Goal: Information Seeking & Learning: Check status

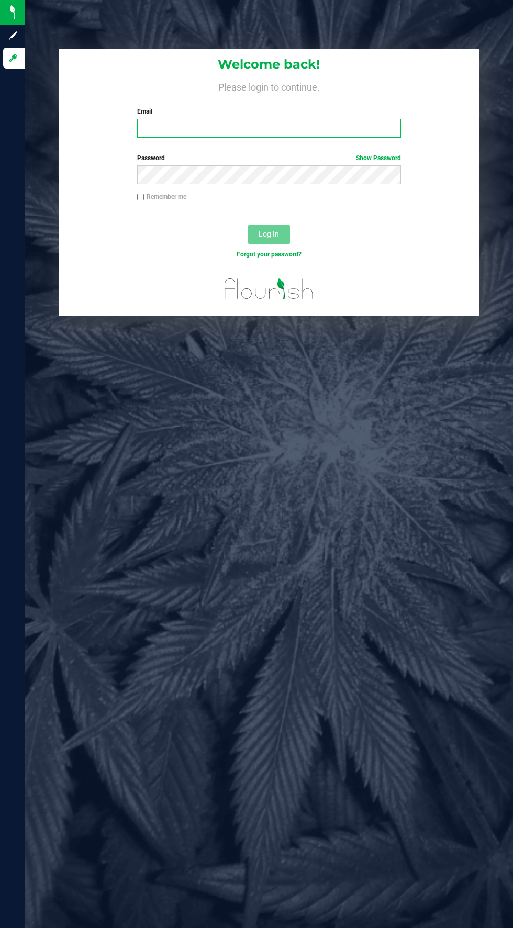
click at [191, 128] on input "Email" at bounding box center [269, 128] width 264 height 19
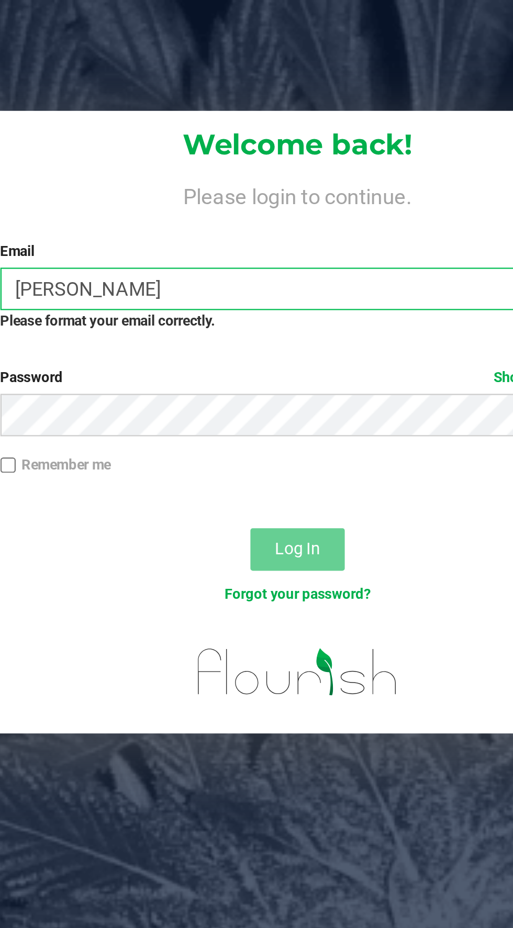
click at [201, 125] on input "[PERSON_NAME]" at bounding box center [269, 128] width 264 height 19
type input "[EMAIL_ADDRESS][DOMAIN_NAME]"
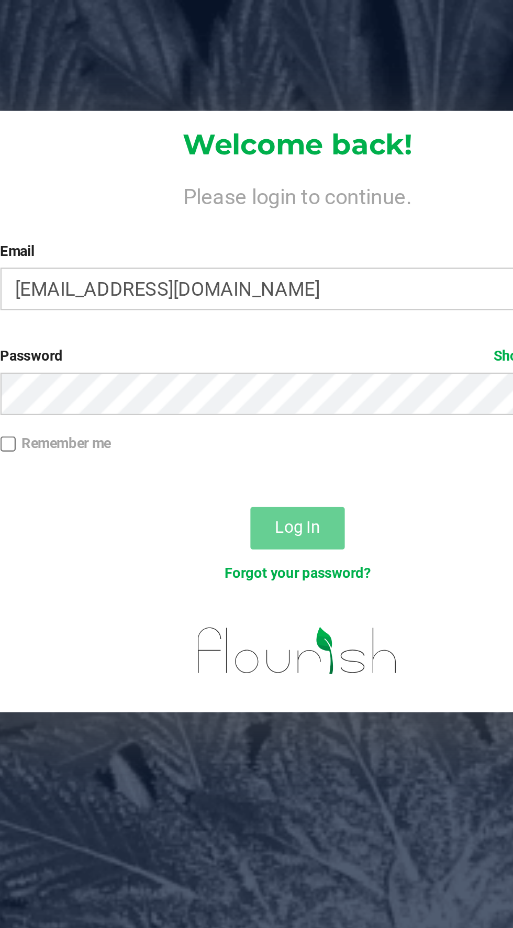
click at [182, 160] on label "Password Show Password" at bounding box center [269, 157] width 264 height 9
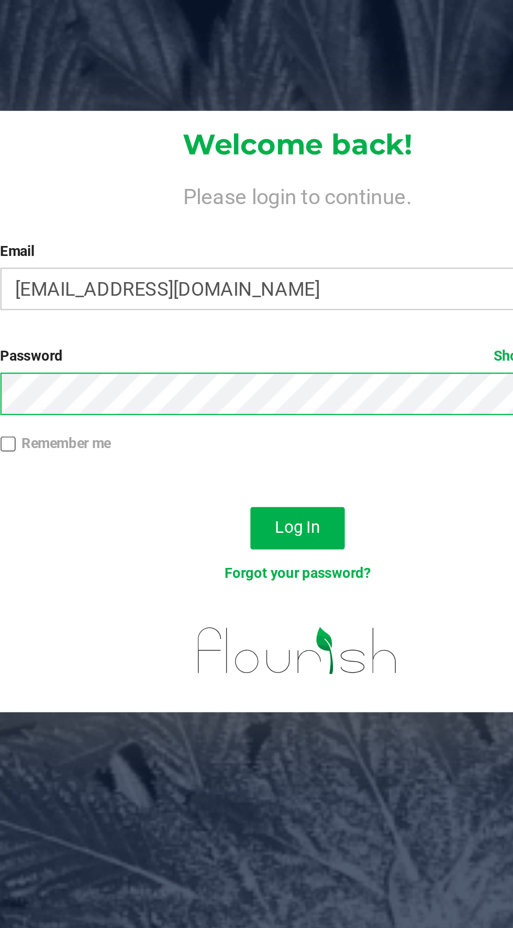
click at [248, 225] on button "Log In" at bounding box center [269, 234] width 42 height 19
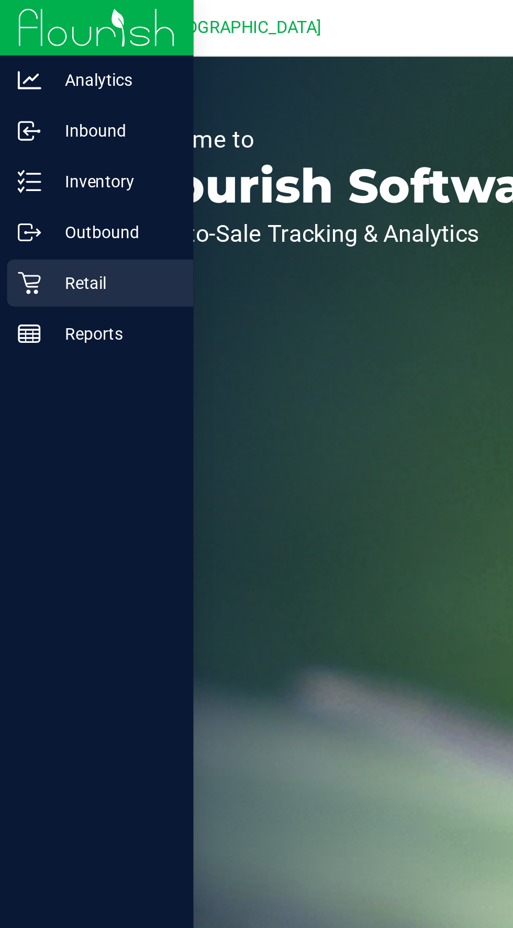
click at [17, 131] on div "Retail" at bounding box center [44, 125] width 83 height 21
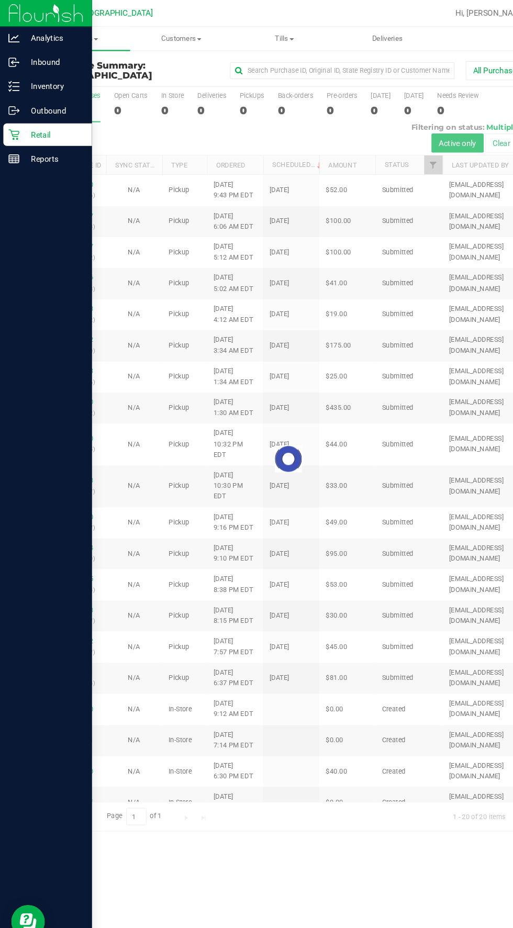
scroll to position [5, 0]
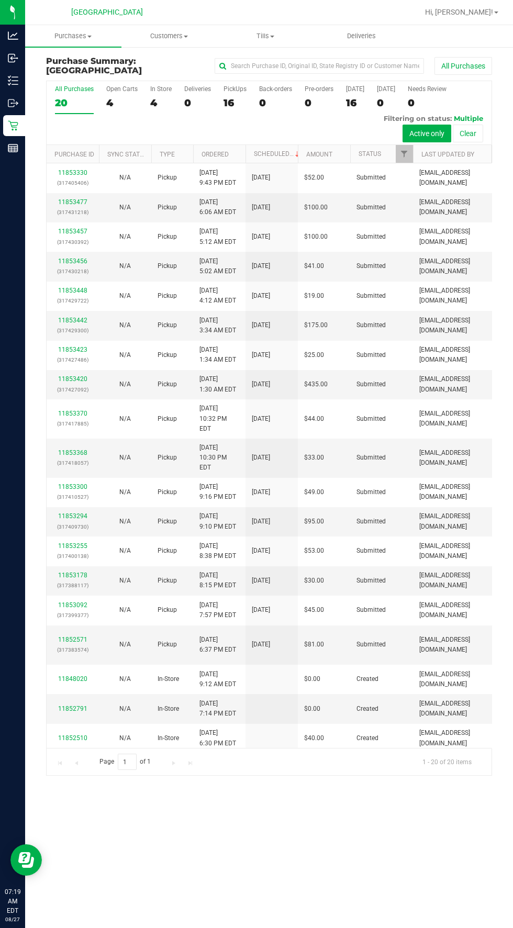
click at [337, 868] on div "Purchases Summary of purchases Fulfillment All purchases Customers All customer…" at bounding box center [269, 476] width 488 height 902
click at [75, 34] on span "Purchases" at bounding box center [73, 35] width 96 height 9
click at [49, 65] on span "Summary of purchases" at bounding box center [78, 63] width 107 height 9
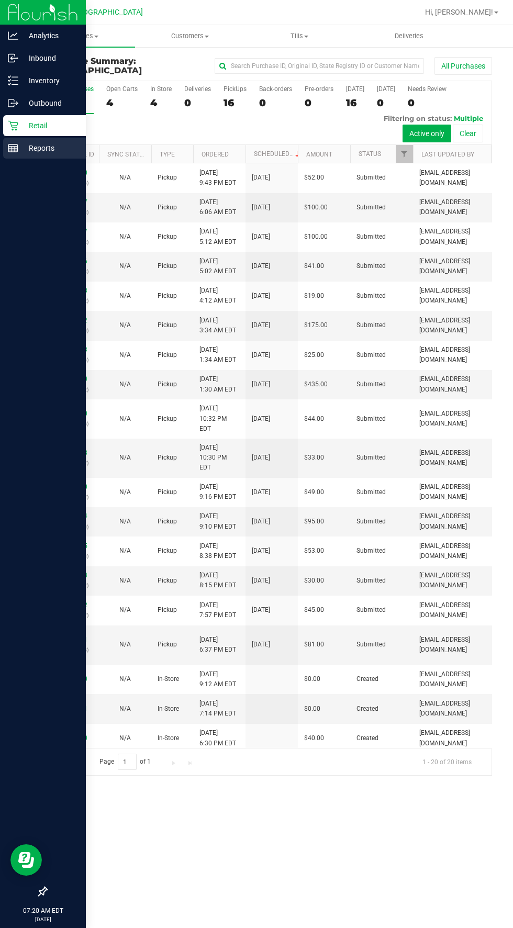
click at [13, 150] on line at bounding box center [12, 150] width 9 height 0
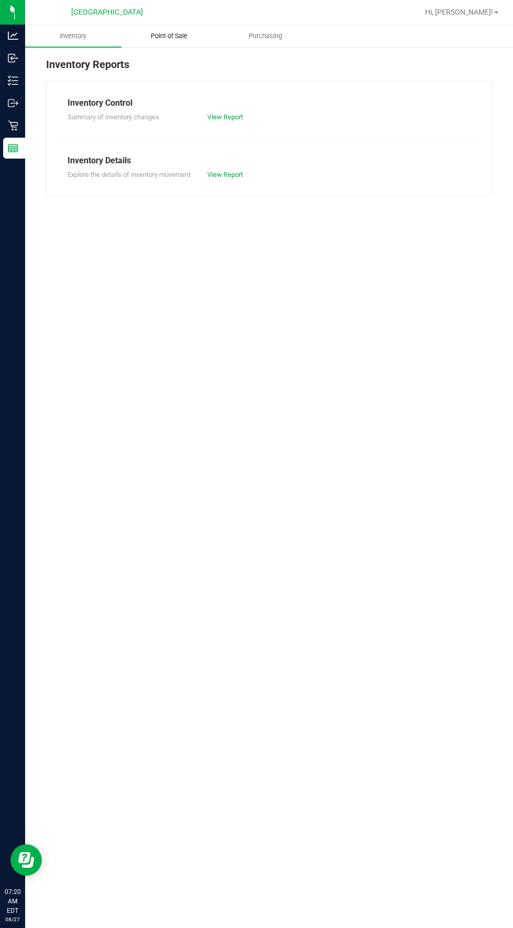
click at [161, 37] on span "Point of Sale" at bounding box center [169, 35] width 65 height 9
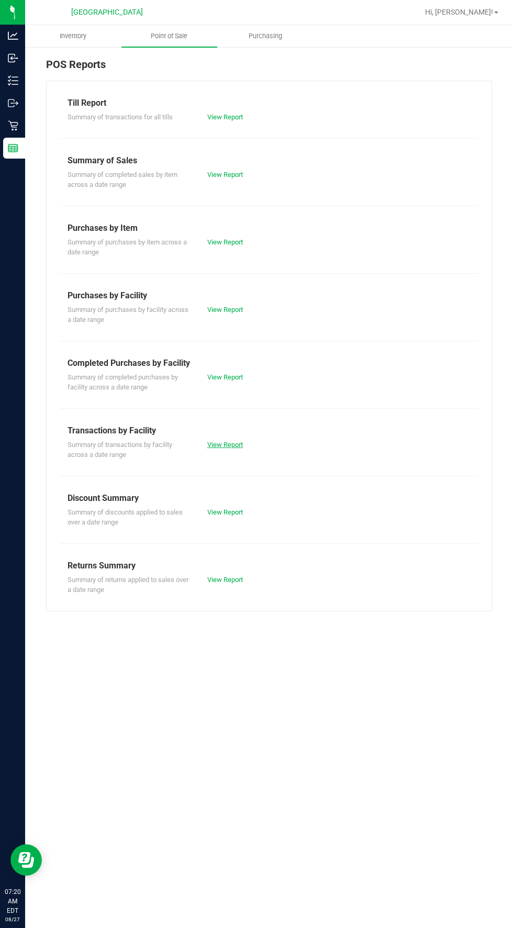
click at [228, 444] on link "View Report" at bounding box center [225, 444] width 36 height 8
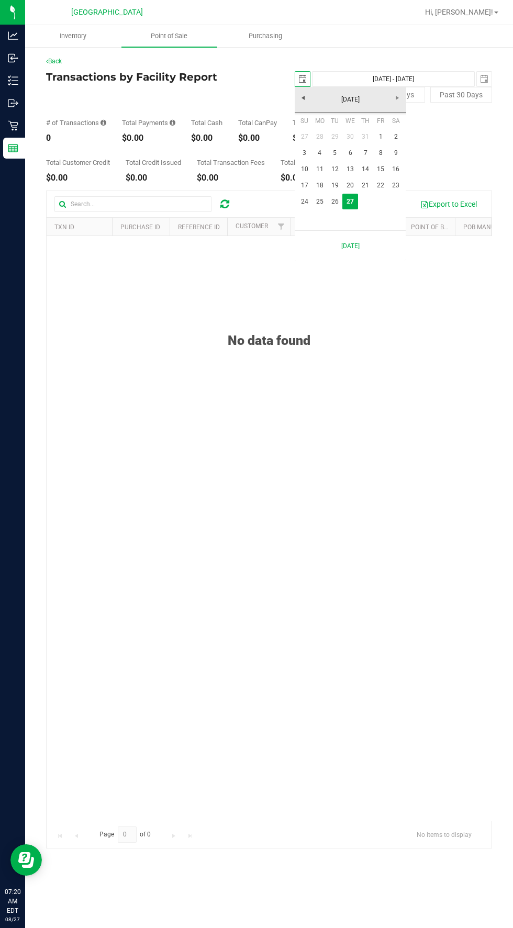
click at [300, 79] on span "select" at bounding box center [302, 79] width 8 height 8
click at [331, 201] on link "26" at bounding box center [334, 202] width 15 height 16
type input "[DATE]"
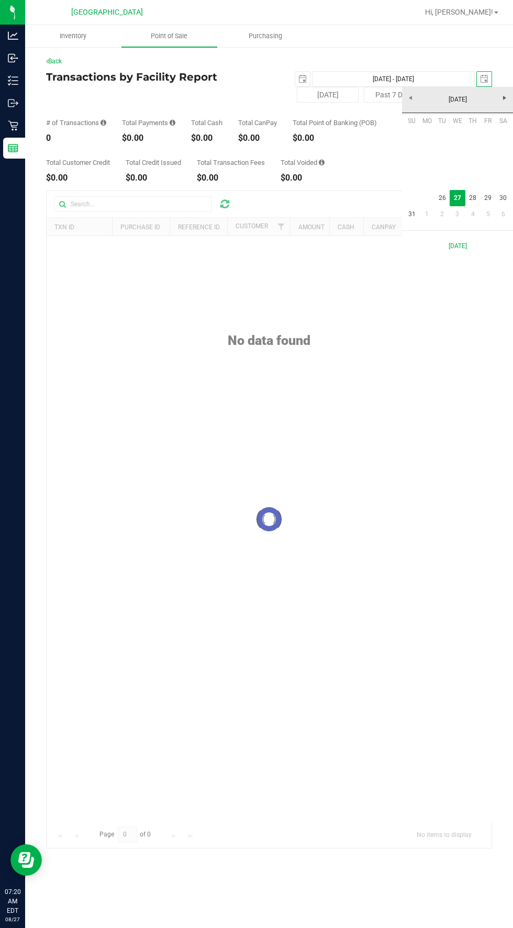
click at [478, 81] on span "select" at bounding box center [484, 79] width 15 height 15
click at [446, 195] on link "26" at bounding box center [441, 198] width 15 height 16
type input "[DATE] - [DATE]"
type input "[DATE]"
